Goal: Transaction & Acquisition: Purchase product/service

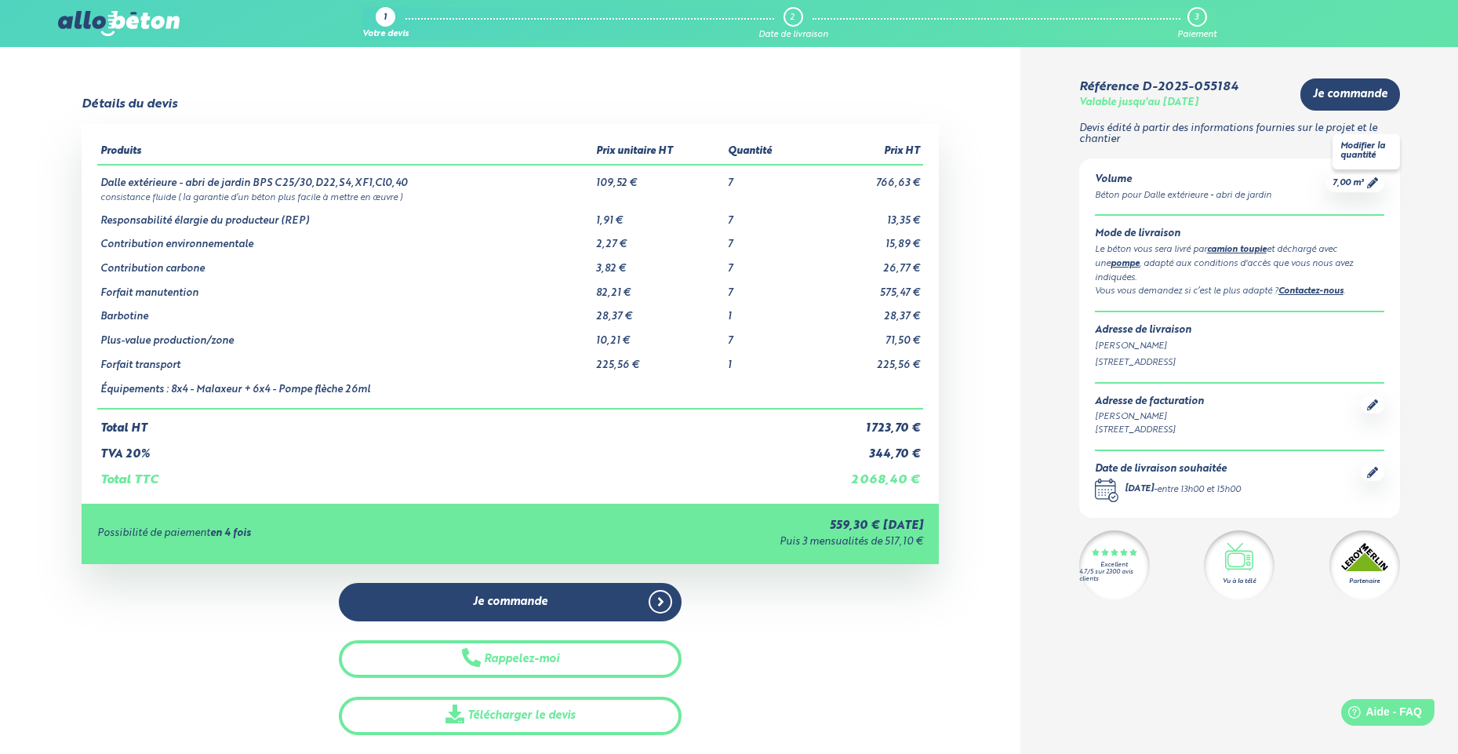
click at [1353, 182] on span "7,00 m³" at bounding box center [1348, 183] width 31 height 12
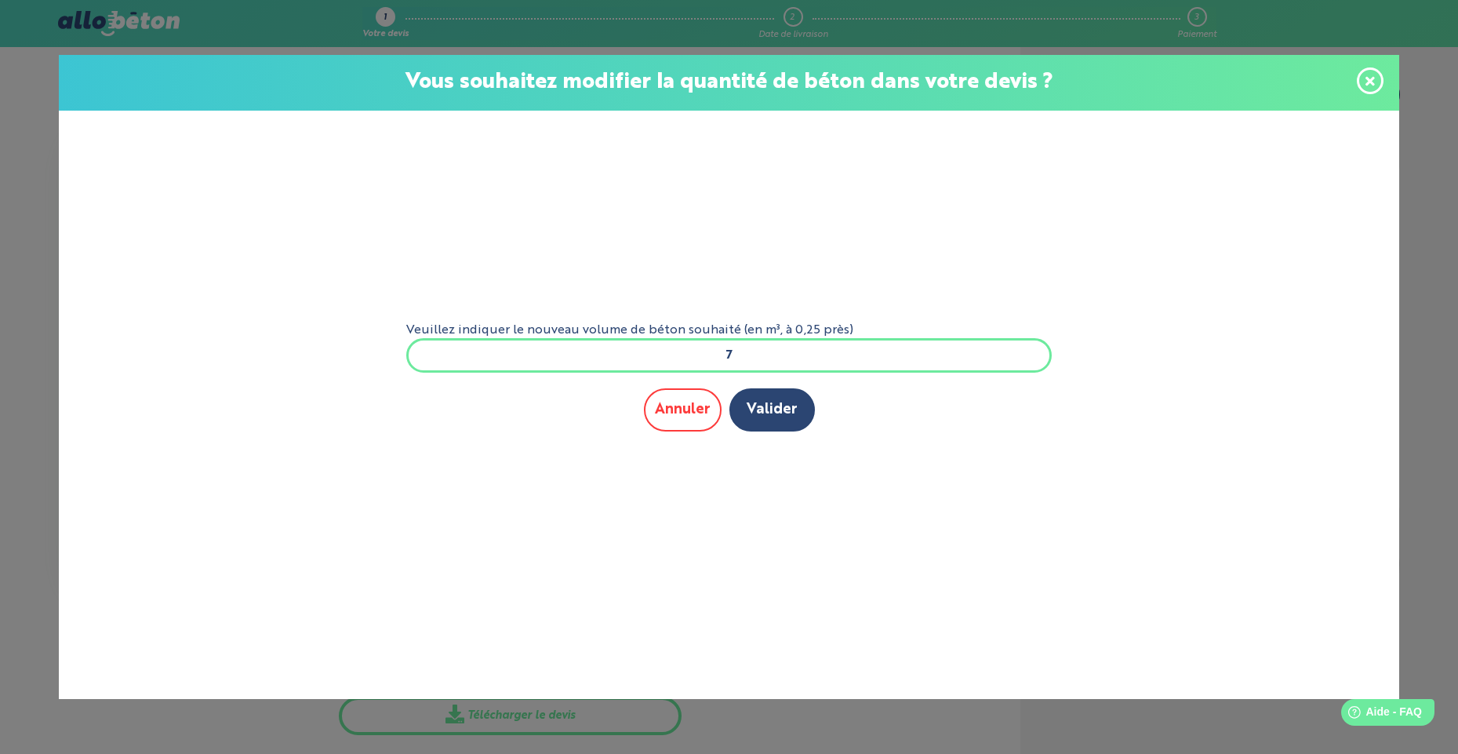
click at [678, 420] on button "Annuler" at bounding box center [683, 409] width 78 height 43
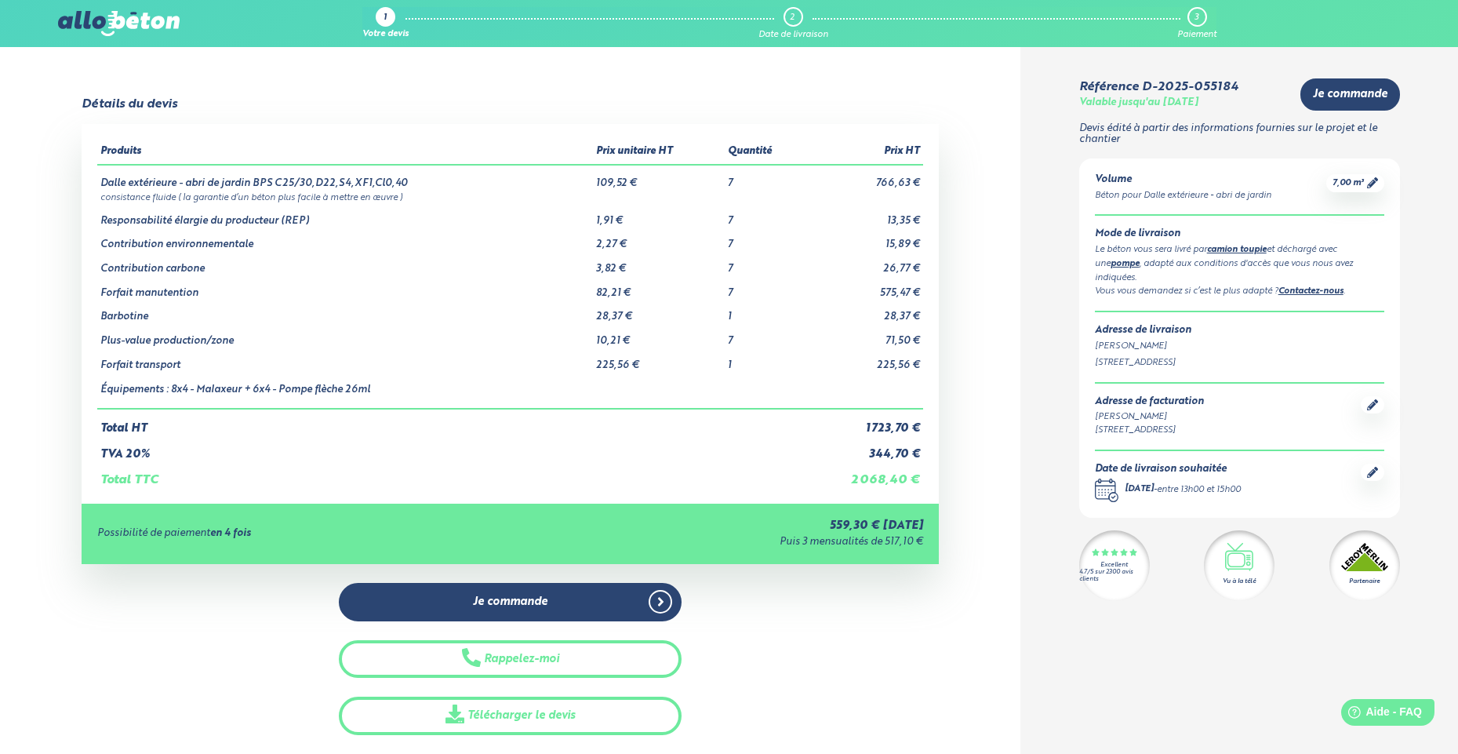
scroll to position [0, 1]
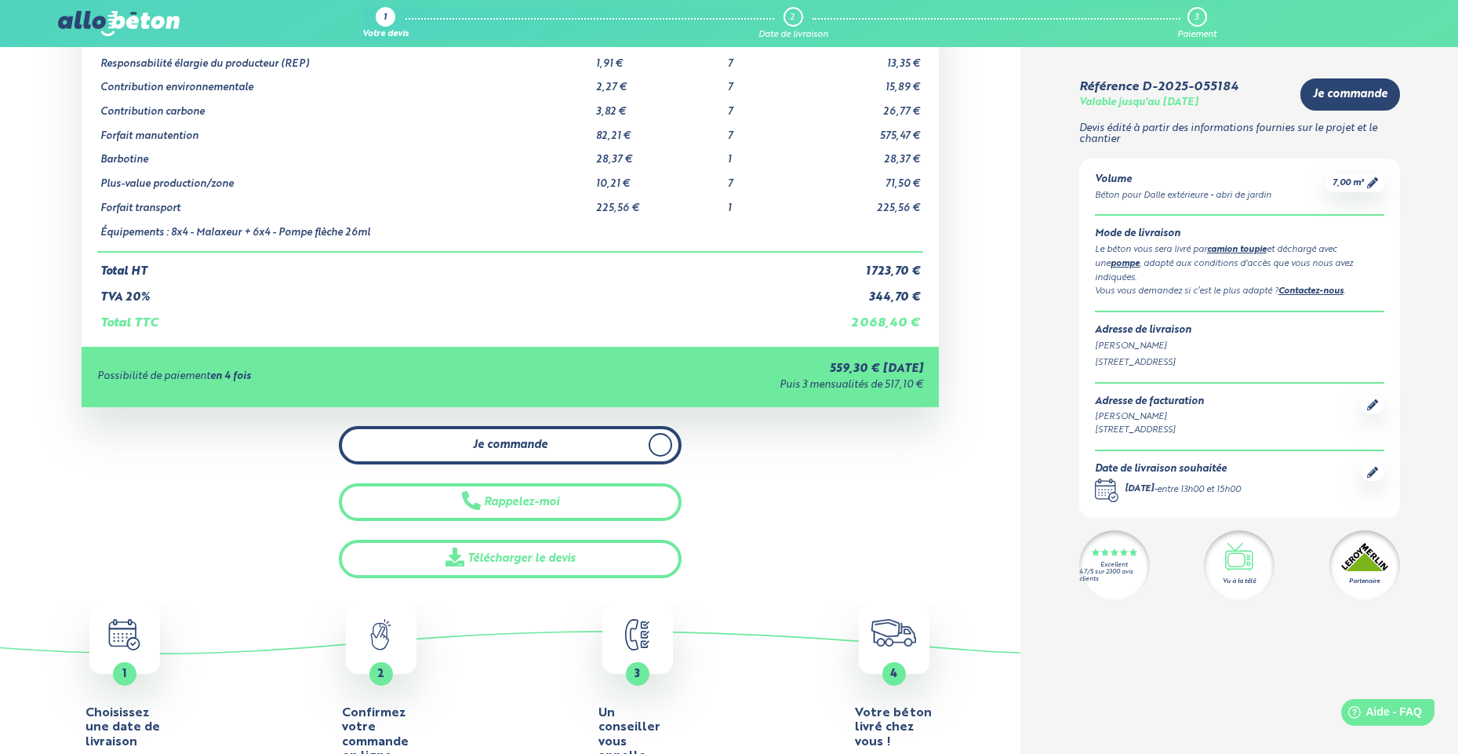
scroll to position [164, 0]
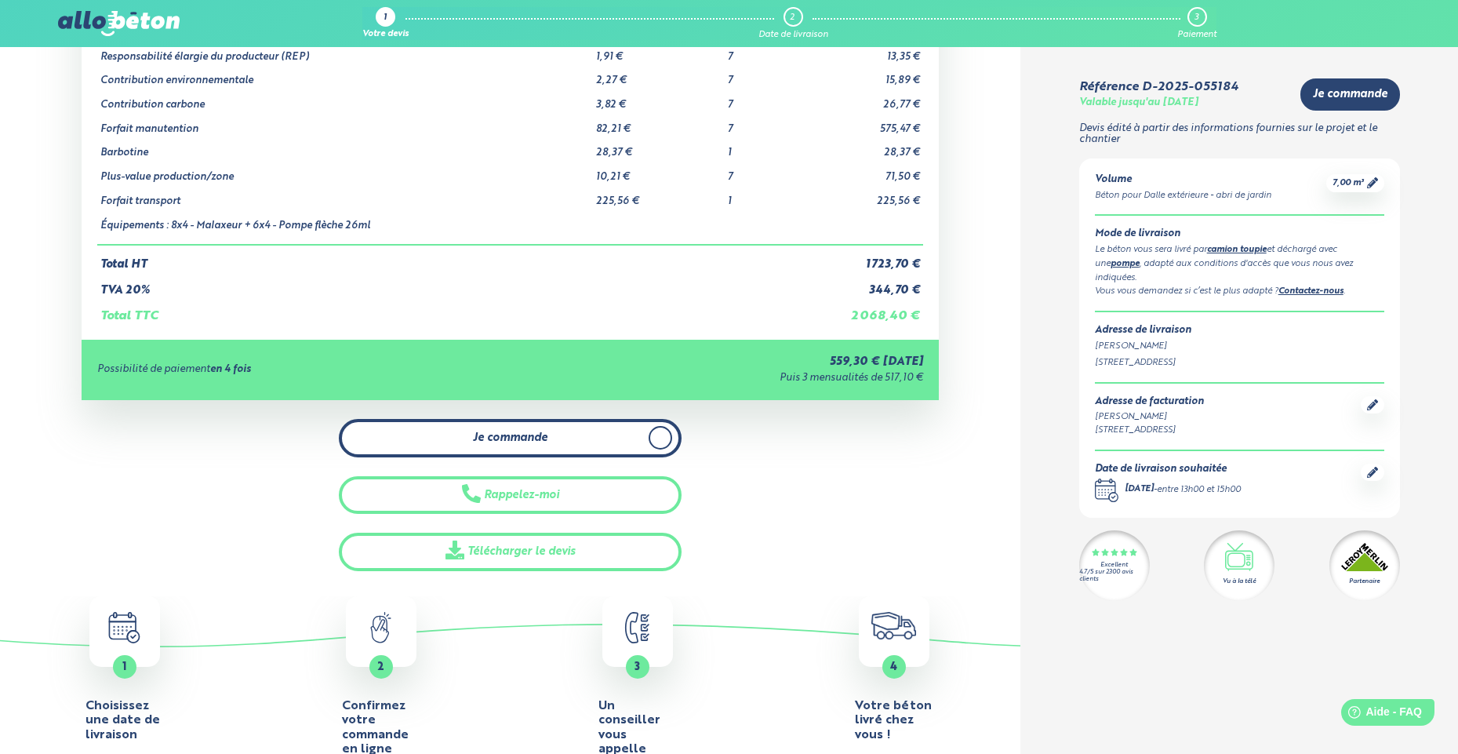
click at [535, 434] on span "Je commande" at bounding box center [510, 437] width 75 height 13
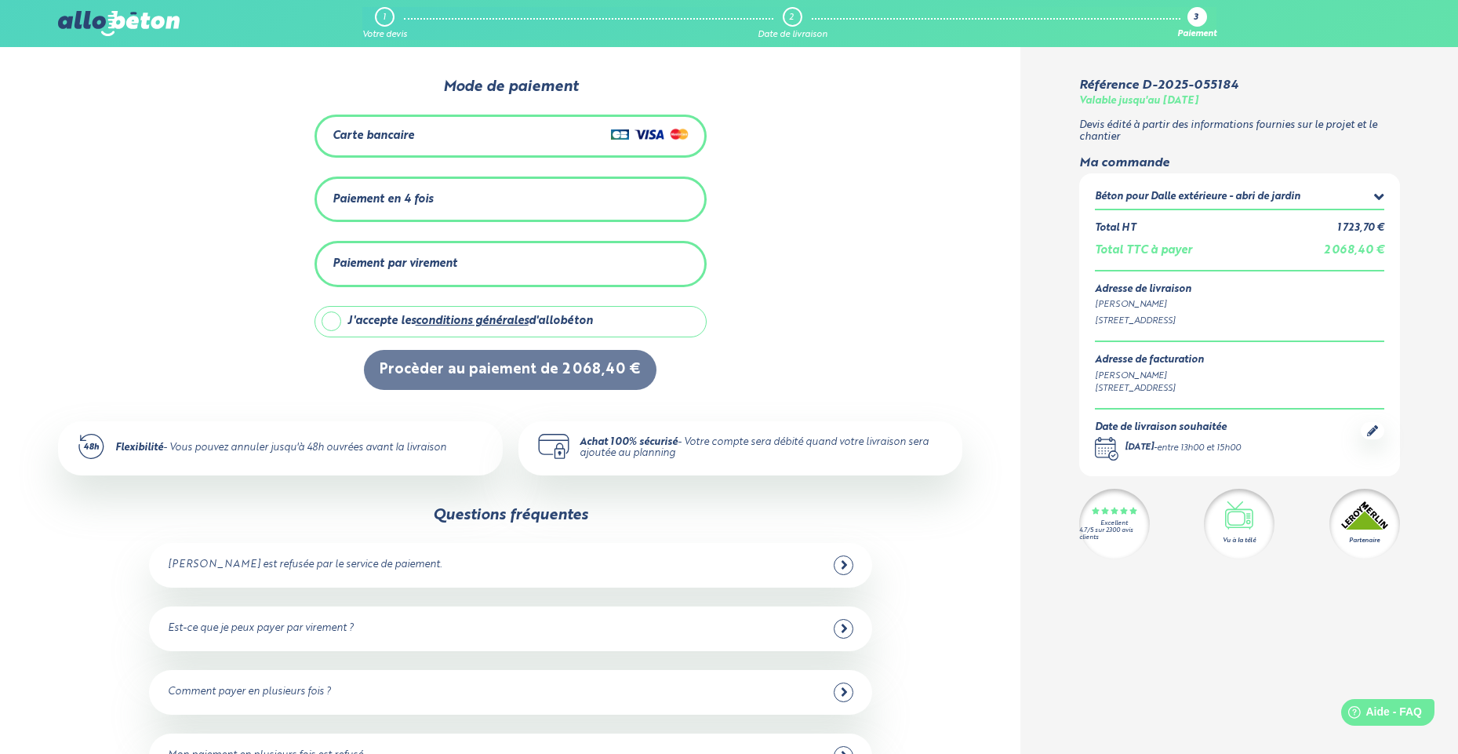
click at [1370, 425] on icon at bounding box center [1372, 430] width 11 height 11
click at [1375, 190] on icon at bounding box center [1379, 197] width 10 height 16
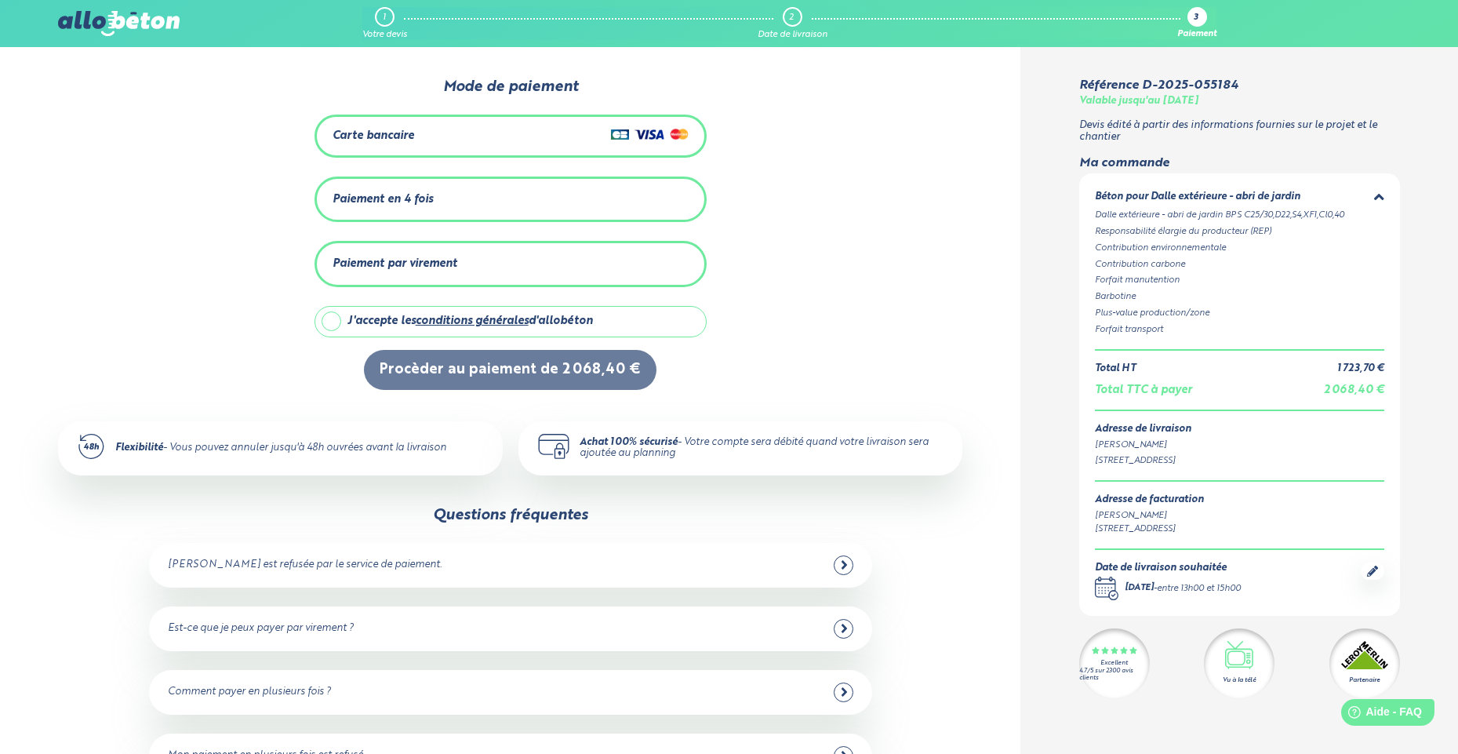
click at [355, 317] on div "J'accepte les conditions générales d'allobéton" at bounding box center [470, 321] width 246 height 13
checkbox input "true"
click at [447, 125] on div "Carte bancaire" at bounding box center [511, 136] width 356 height 23
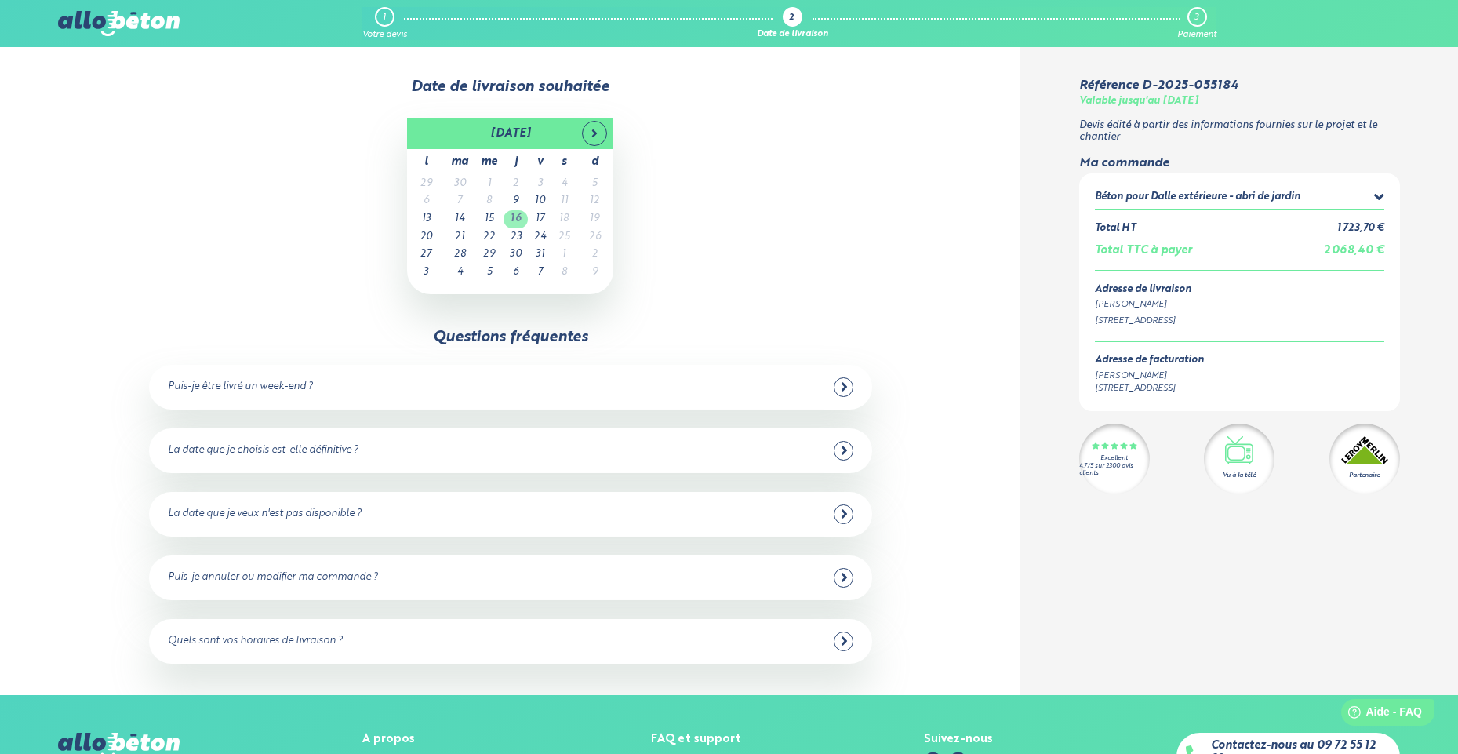
click at [515, 210] on td "16" at bounding box center [516, 219] width 24 height 18
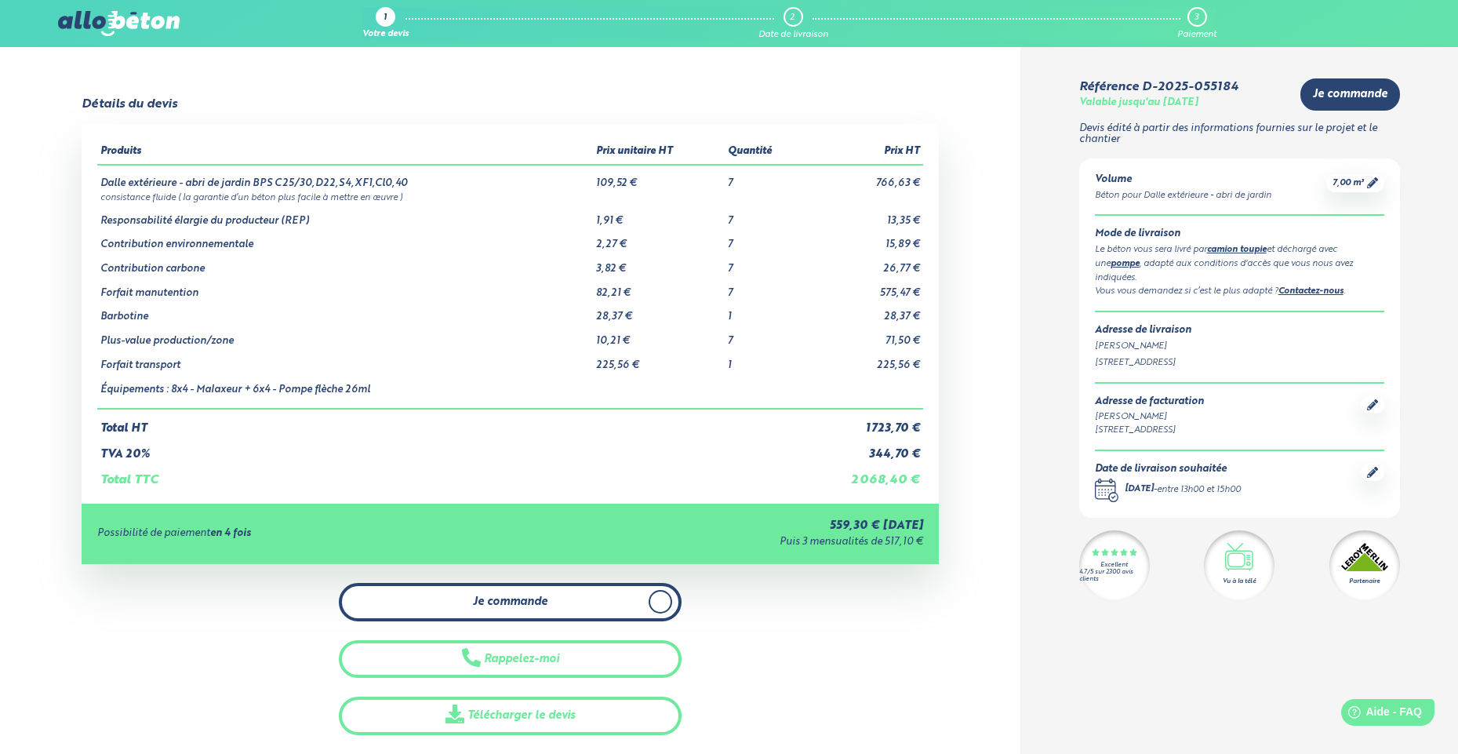
click at [564, 583] on link "Je commande" at bounding box center [510, 602] width 343 height 38
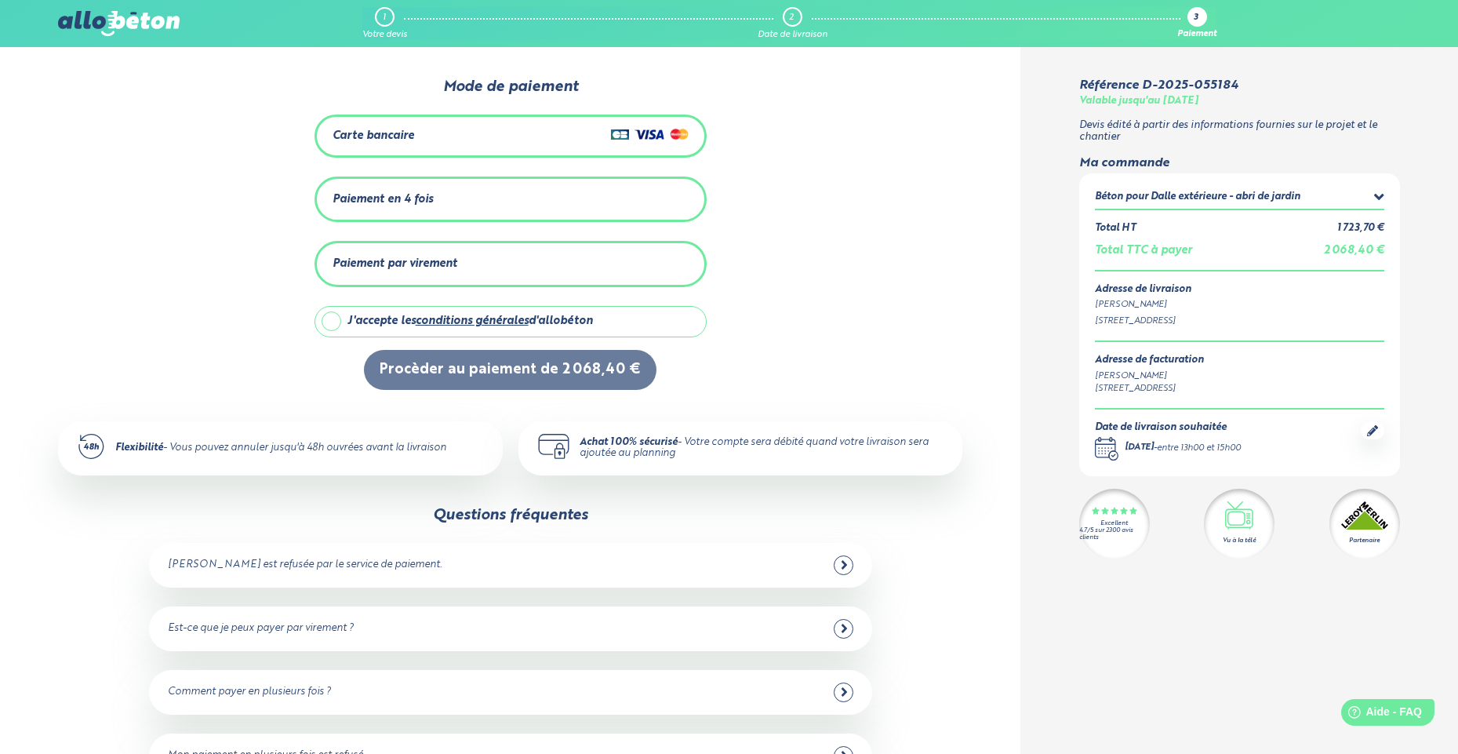
click at [416, 137] on div "Carte bancaire" at bounding box center [511, 136] width 356 height 23
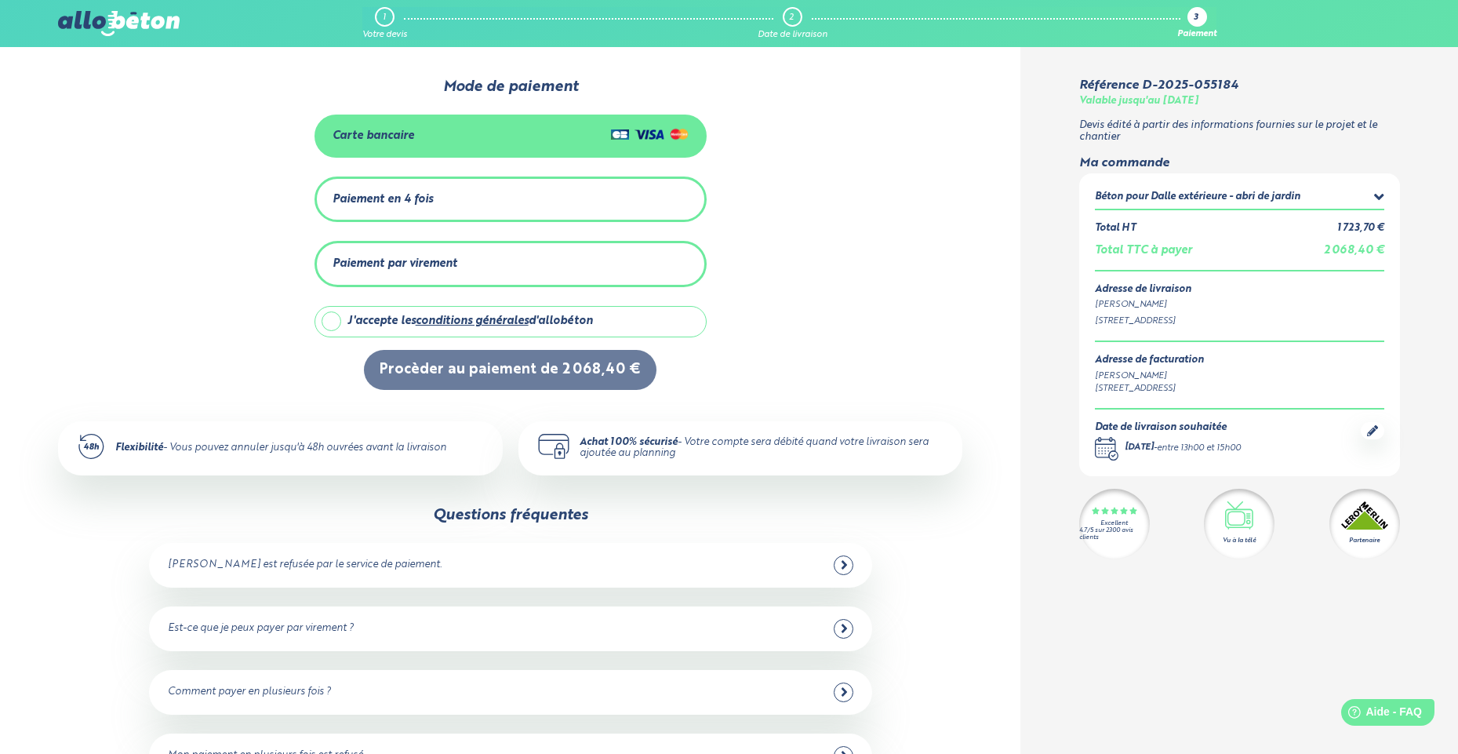
click at [377, 322] on div "J'accepte les conditions générales d'allobéton" at bounding box center [470, 321] width 246 height 13
checkbox input "true"
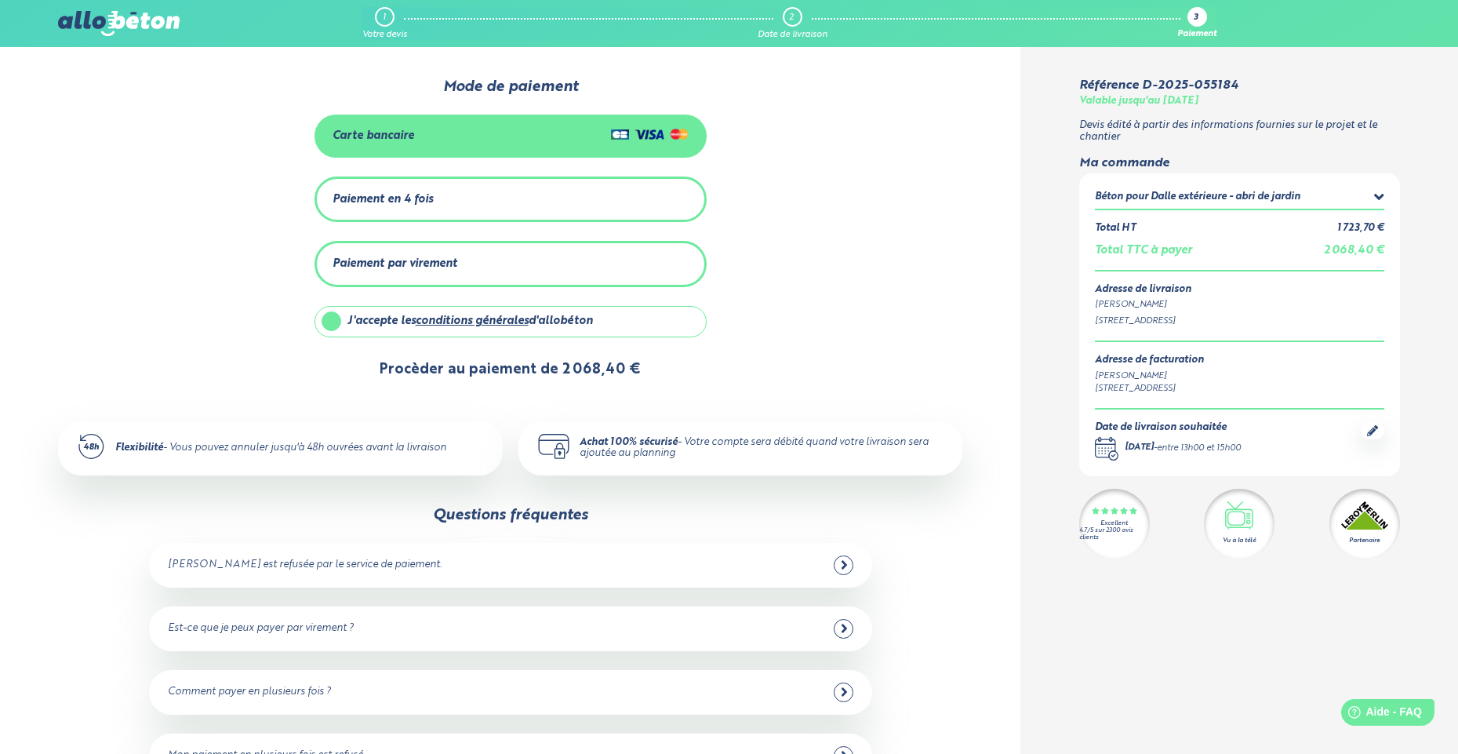
click at [465, 368] on button "Procèder au paiement de 2 068,40 €" at bounding box center [510, 370] width 293 height 40
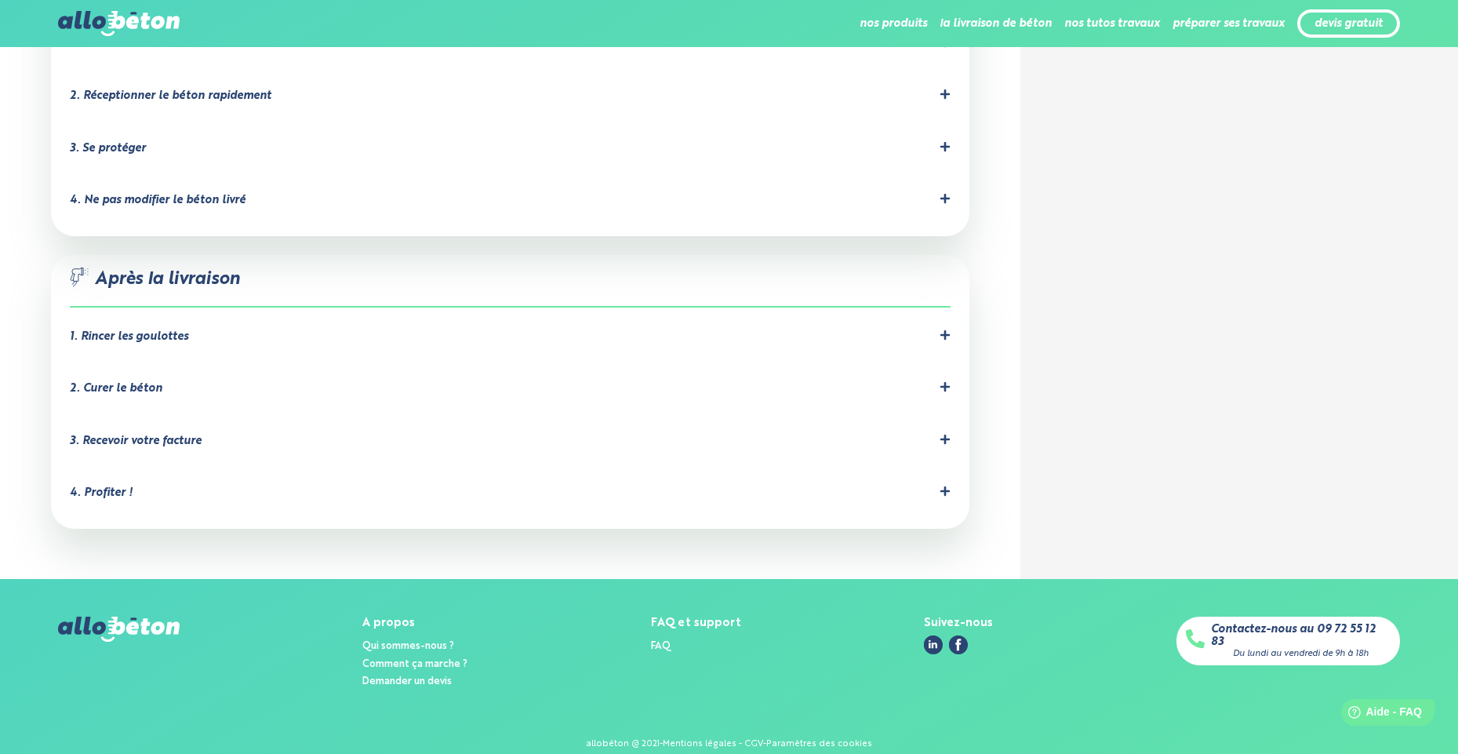
scroll to position [1268, 0]
click at [168, 435] on div "3. Recevoir votre facture" at bounding box center [136, 441] width 132 height 13
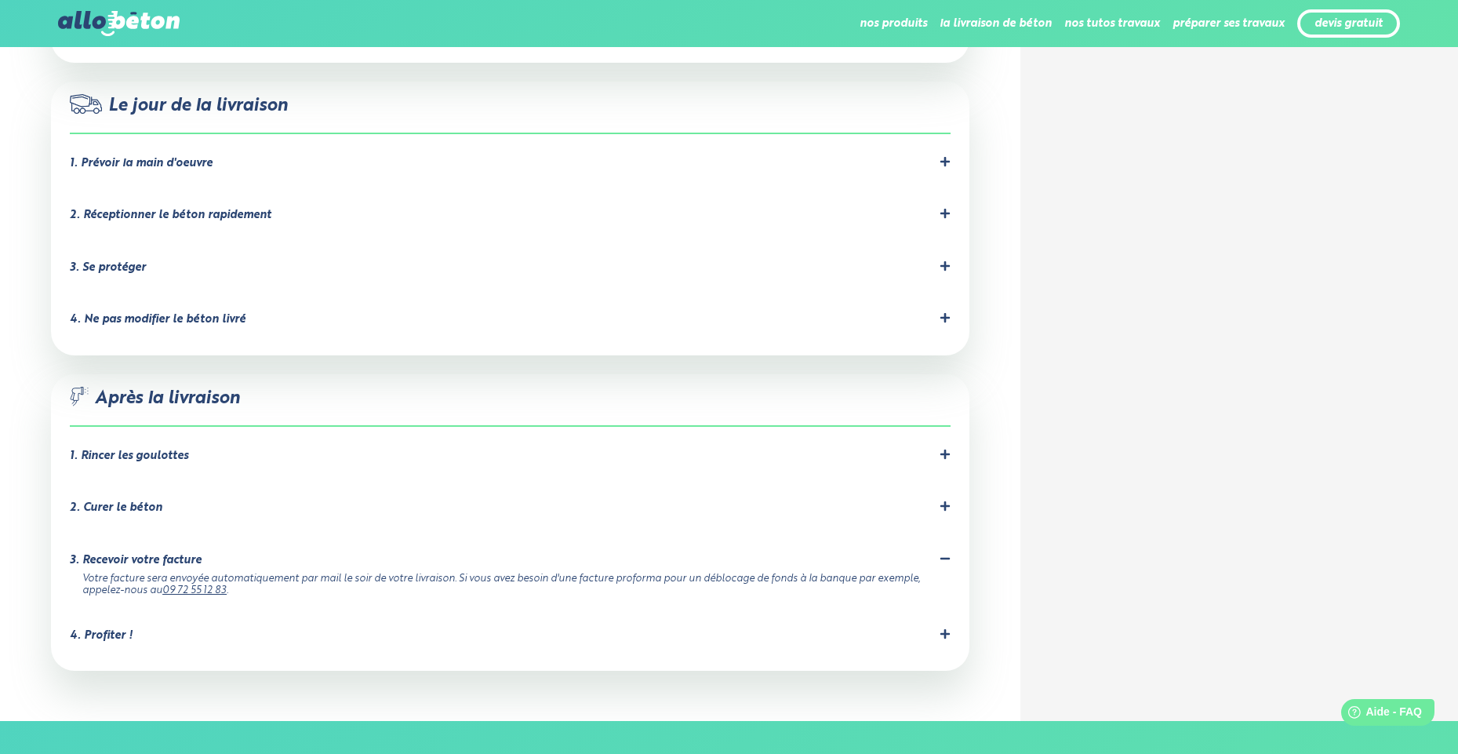
scroll to position [1149, 0]
